Goal: Find specific page/section: Find specific page/section

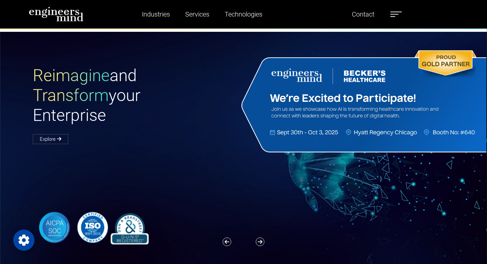
click at [79, 17] on img at bounding box center [56, 14] width 55 height 15
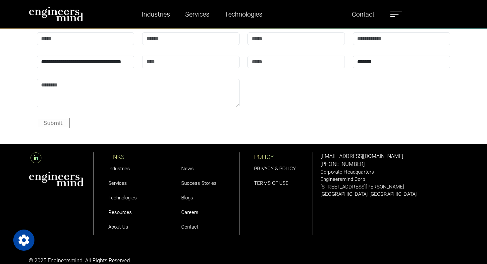
scroll to position [2295, 0]
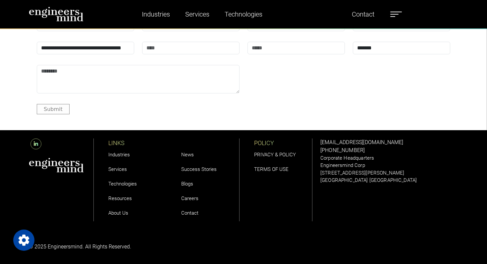
click at [191, 196] on link "Careers" at bounding box center [189, 198] width 17 height 6
